Goal: Transaction & Acquisition: Download file/media

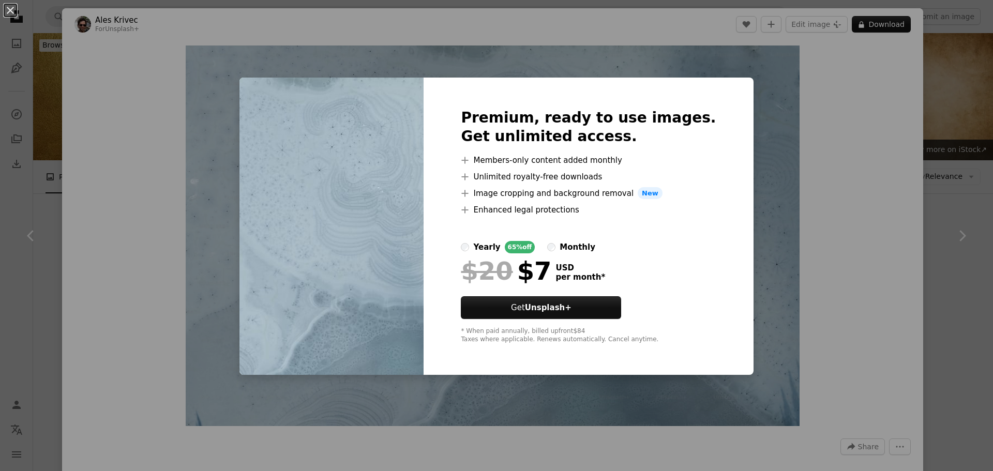
scroll to position [1654, 0]
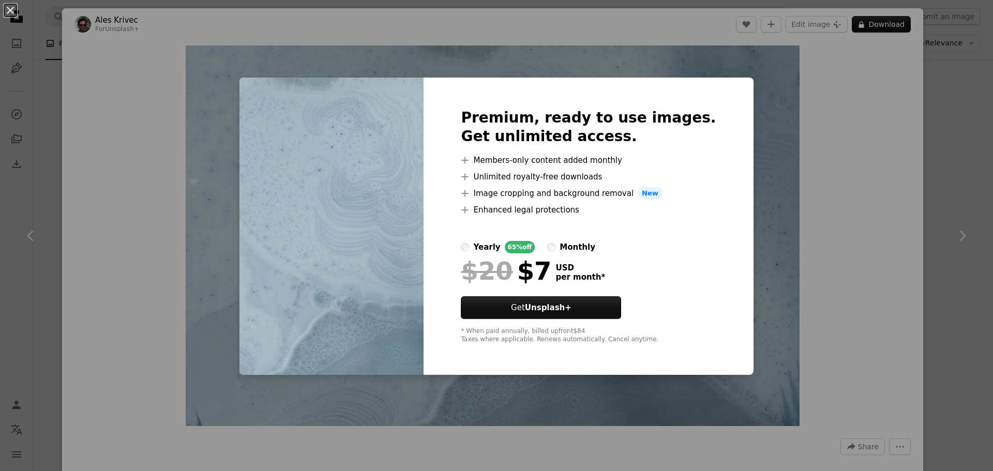
click at [964, 360] on div "An X shape Premium, ready to use images. Get unlimited access. A plus sign Memb…" at bounding box center [496, 235] width 993 height 471
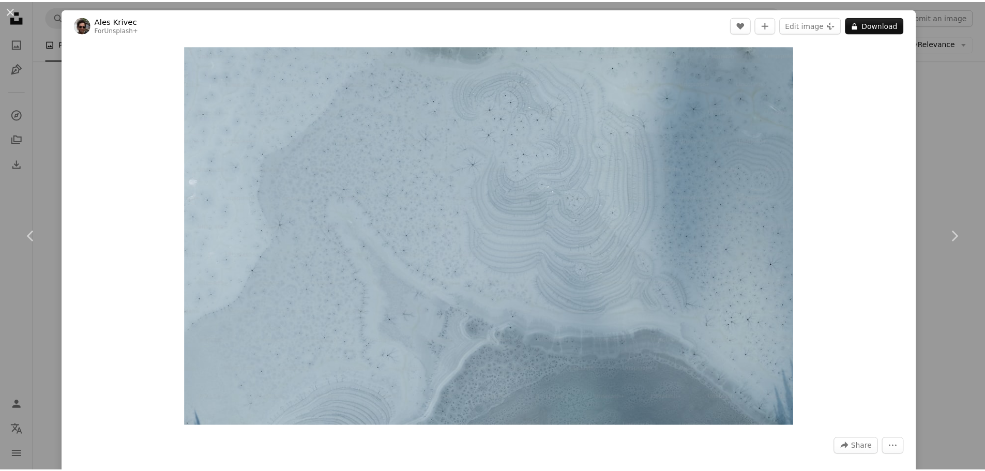
scroll to position [412, 0]
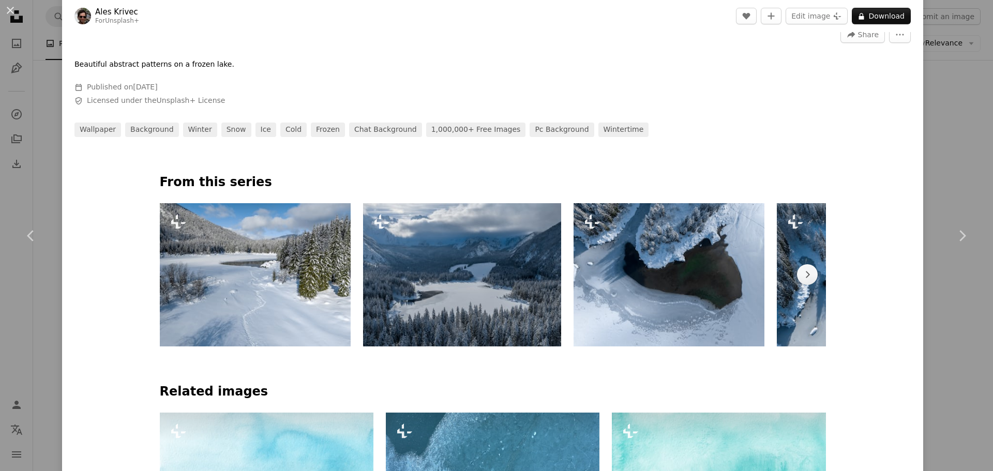
click at [950, 327] on div "An X shape Chevron left Chevron right Ales Krivec For Unsplash+ A heart A plus …" at bounding box center [496, 235] width 993 height 471
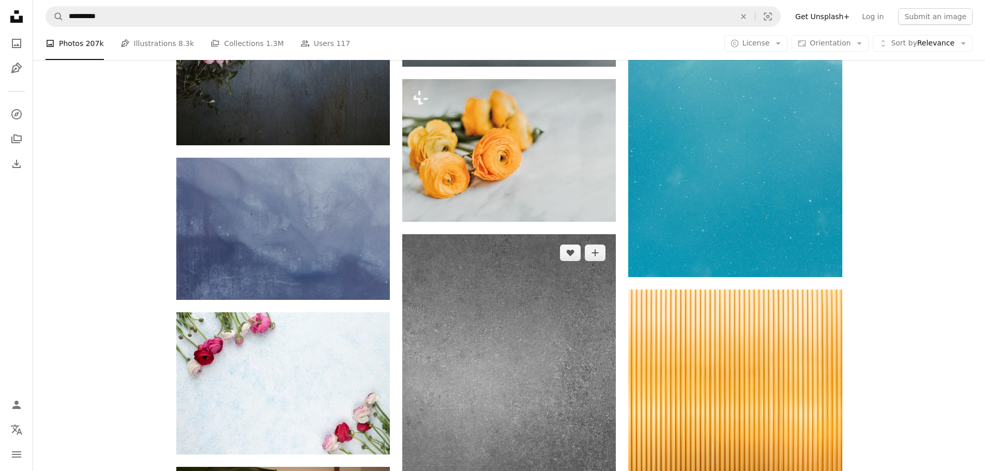
scroll to position [2120, 0]
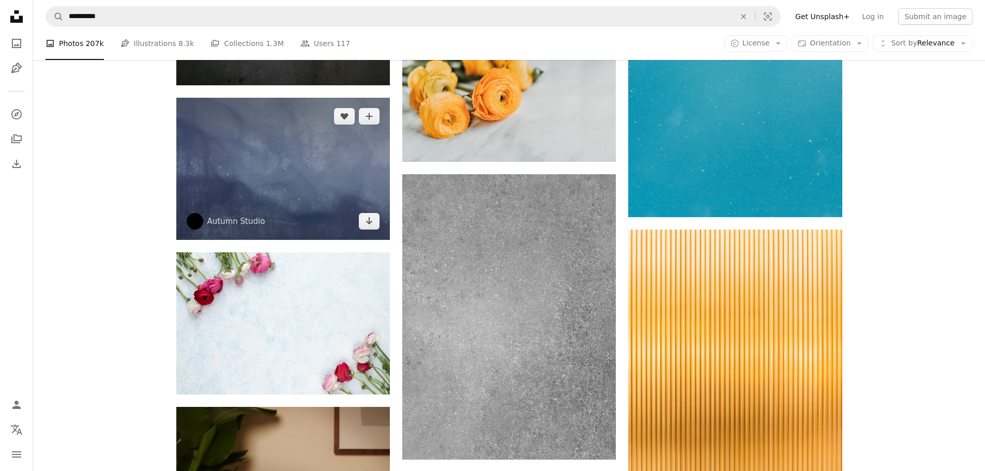
click at [367, 179] on img at bounding box center [283, 169] width 214 height 142
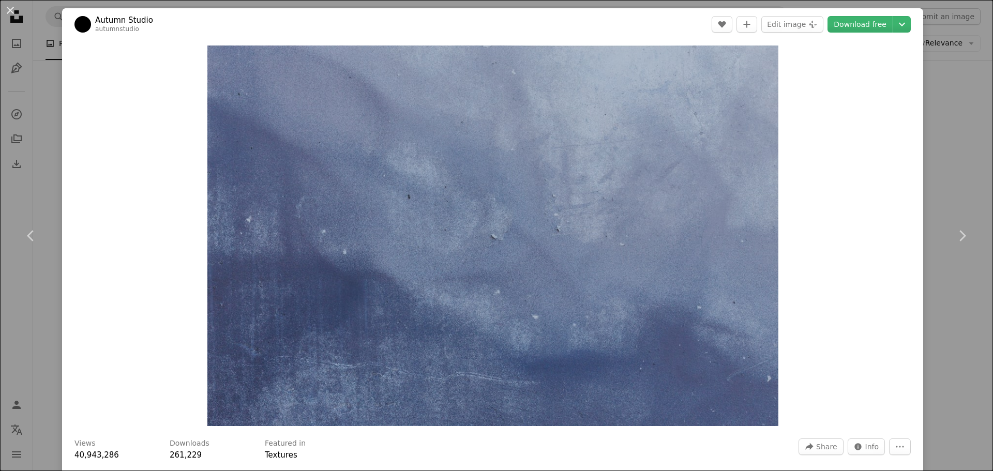
click at [955, 65] on div "An X shape Chevron left Chevron right Autumn Studio autumnstudio A heart A plus…" at bounding box center [496, 235] width 993 height 471
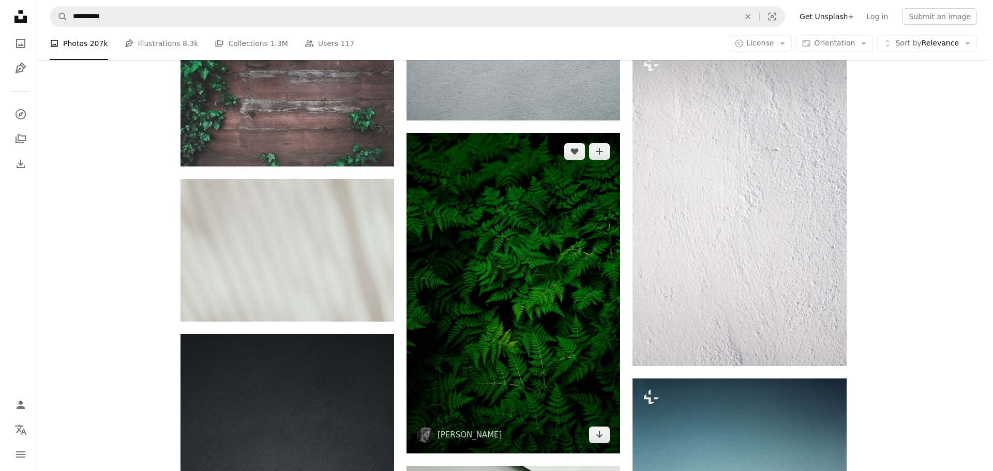
scroll to position [2843, 0]
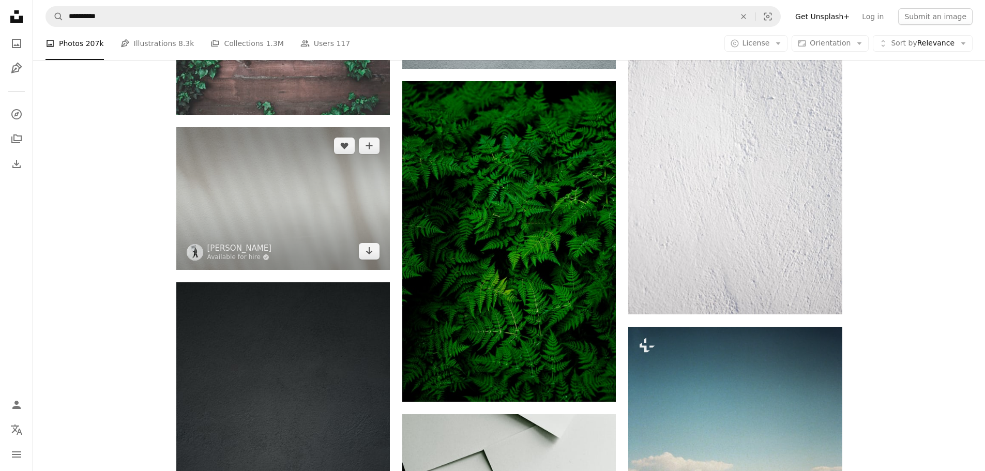
click at [207, 190] on img at bounding box center [283, 198] width 214 height 142
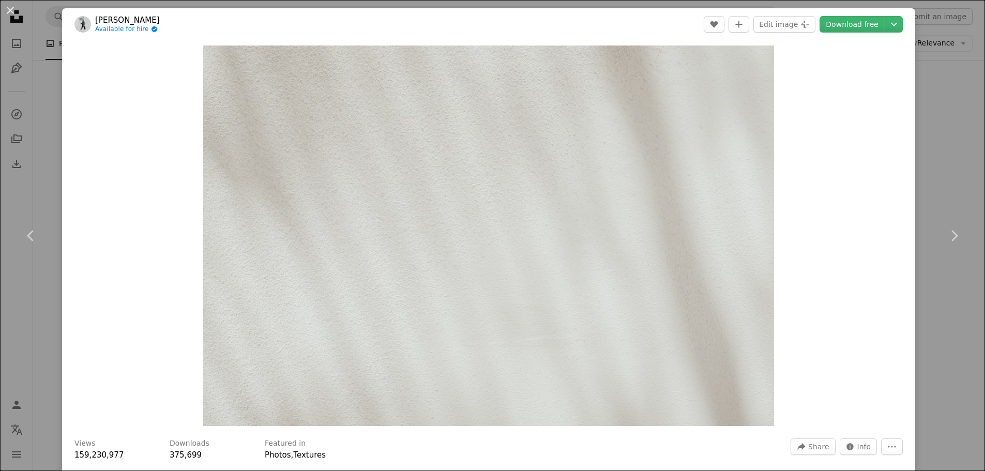
click at [207, 190] on img "Zoom in on this image" at bounding box center [488, 235] width 571 height 380
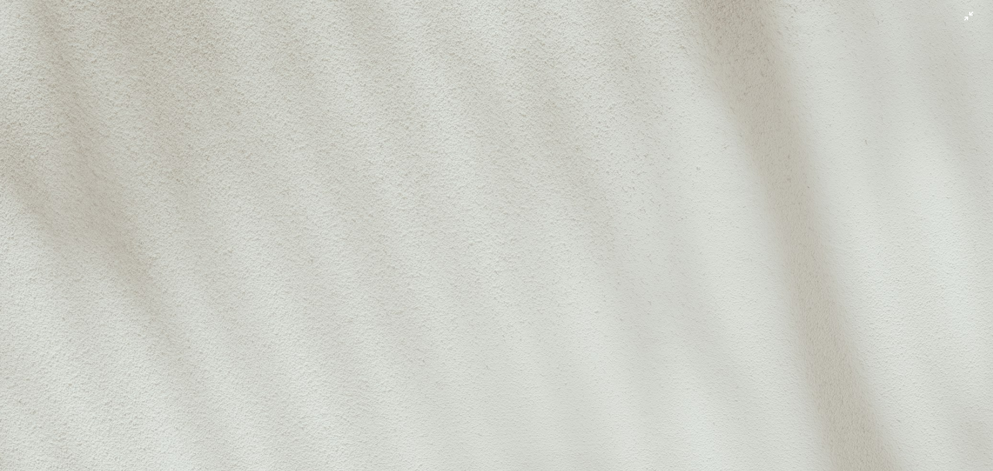
click at [956, 17] on img "Zoom out on this image" at bounding box center [496, 330] width 994 height 662
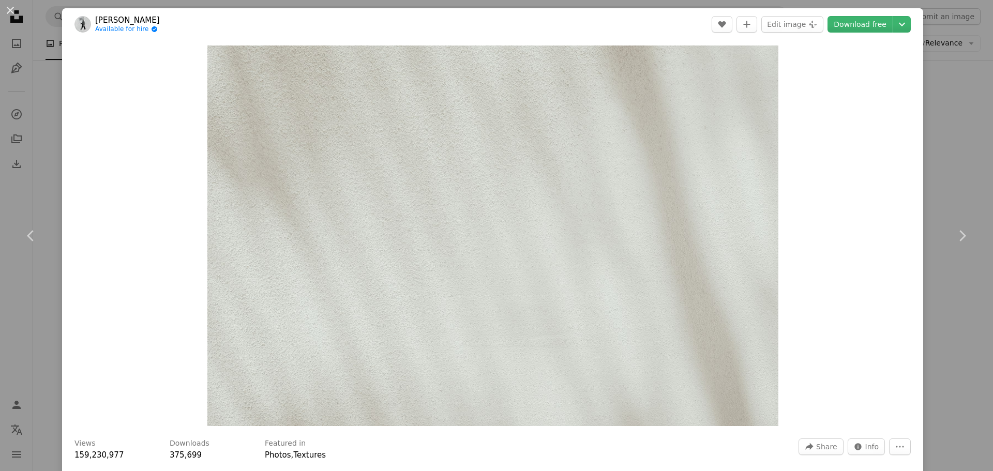
drag, startPoint x: 938, startPoint y: 74, endPoint x: 924, endPoint y: 65, distance: 17.2
click at [938, 74] on div "An X shape Chevron left Chevron right [PERSON_NAME] Available for hire A checkm…" at bounding box center [496, 235] width 993 height 471
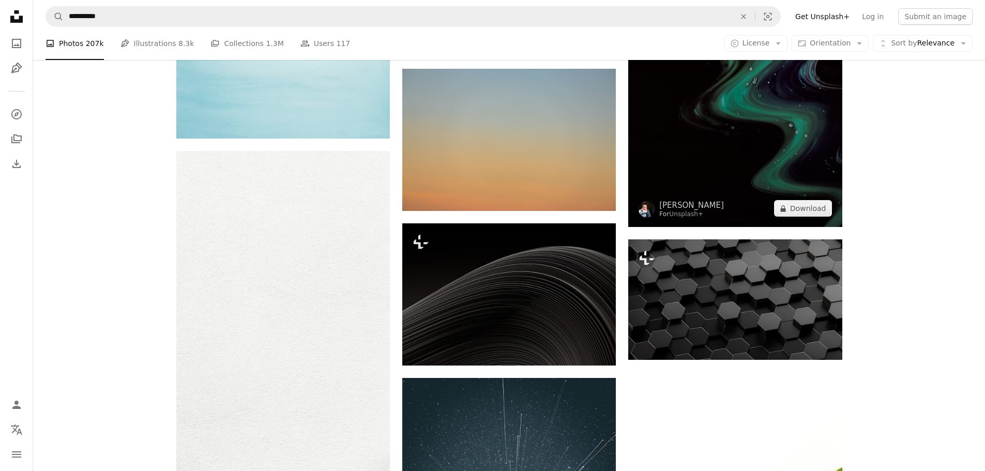
scroll to position [3929, 0]
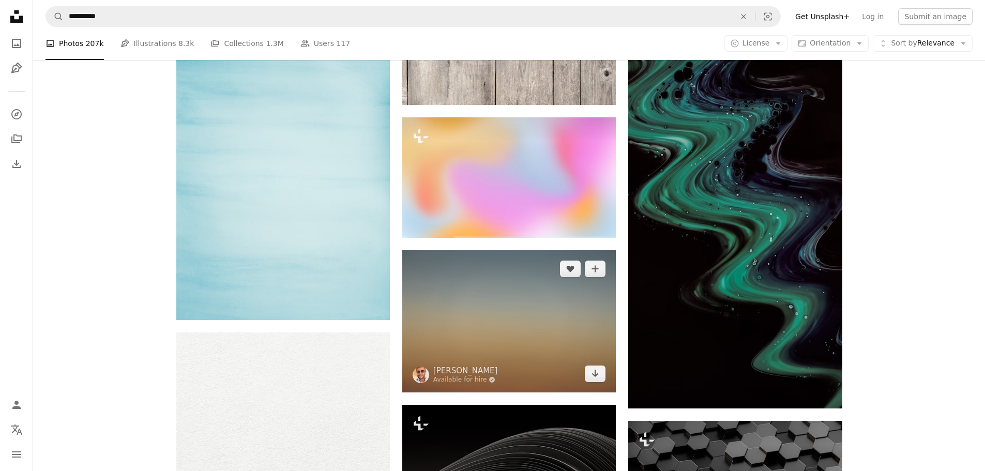
click at [504, 309] on img at bounding box center [509, 321] width 214 height 142
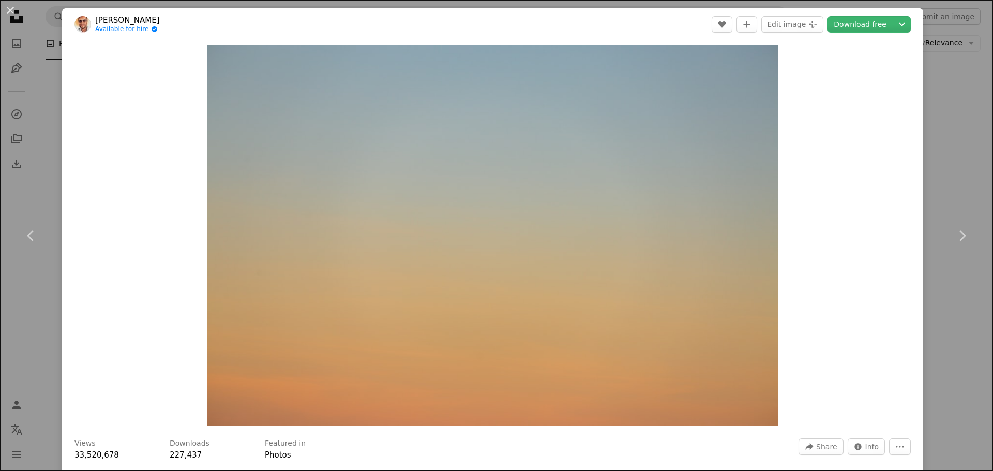
click at [841, 35] on header "[PERSON_NAME] Available for hire A checkmark inside of a circle A heart A plus …" at bounding box center [492, 24] width 861 height 32
click at [841, 25] on link "Download free" at bounding box center [859, 24] width 65 height 17
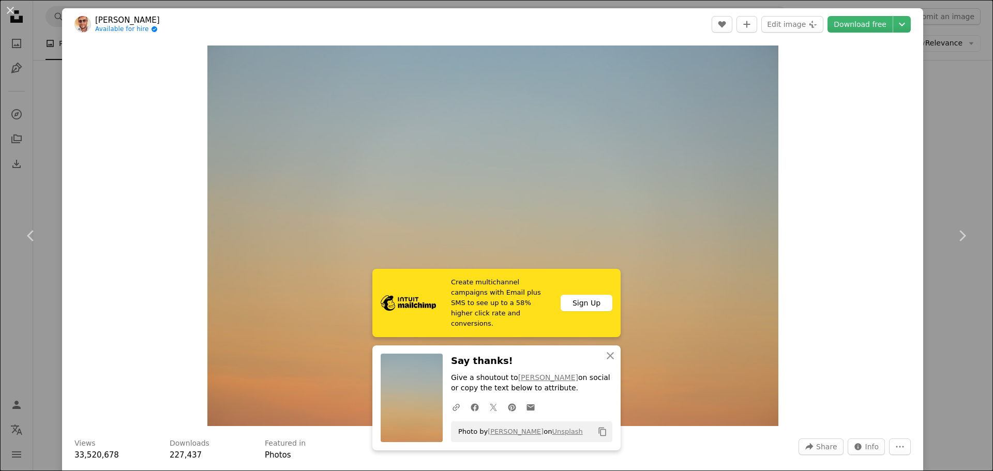
click at [933, 158] on div "An X shape Chevron left Chevron right Create multichannel campaigns with Email …" at bounding box center [496, 235] width 993 height 471
